Goal: Task Accomplishment & Management: Use online tool/utility

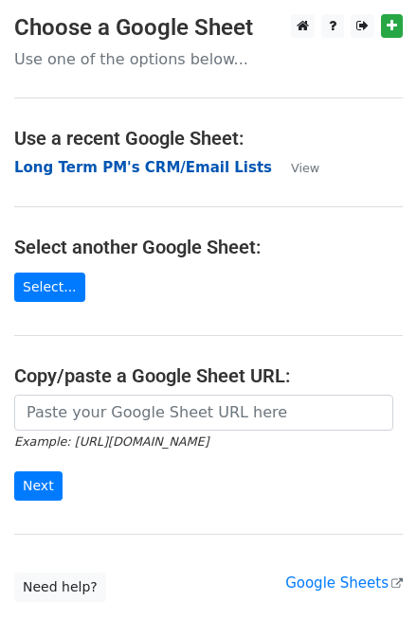
click at [133, 169] on strong "Long Term PM's CRM/Email Lists" at bounding box center [142, 167] width 257 height 17
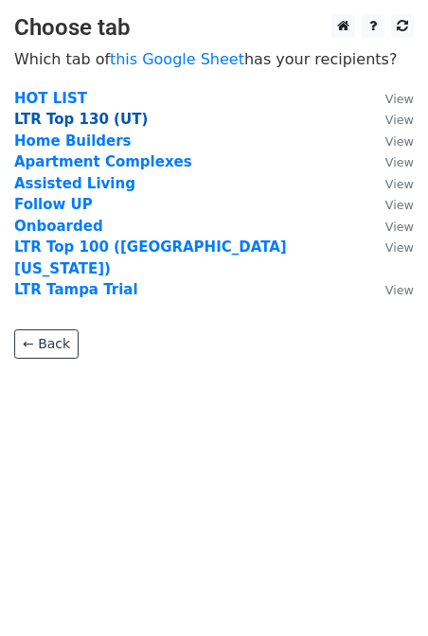
click at [58, 127] on strong "LTR Top 130 (UT)" at bounding box center [80, 119] width 133 height 17
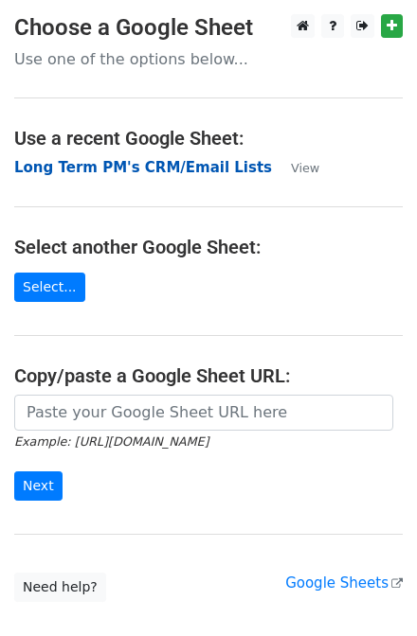
click at [135, 172] on strong "Long Term PM's CRM/Email Lists" at bounding box center [142, 167] width 257 height 17
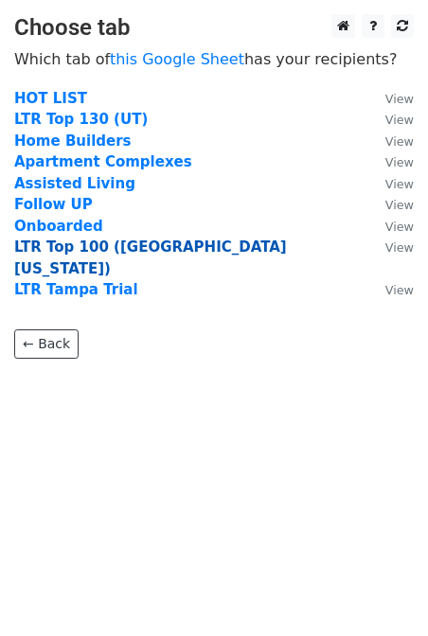
click at [86, 241] on strong "LTR Top 100 ([GEOGRAPHIC_DATA][US_STATE])" at bounding box center [150, 258] width 273 height 39
click at [87, 247] on strong "LTR Top 100 ([GEOGRAPHIC_DATA][US_STATE])" at bounding box center [150, 258] width 273 height 39
